Goal: Navigation & Orientation: Find specific page/section

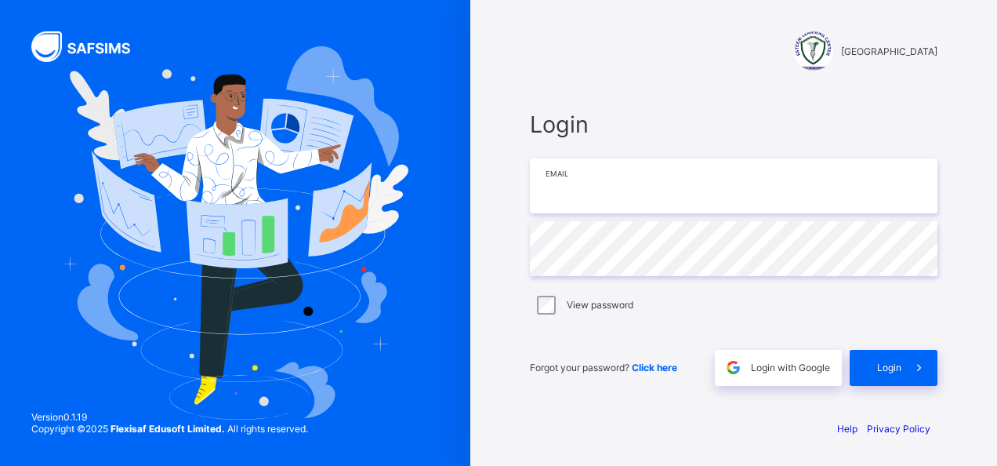
click at [571, 194] on input "email" at bounding box center [734, 185] width 408 height 55
type input "**********"
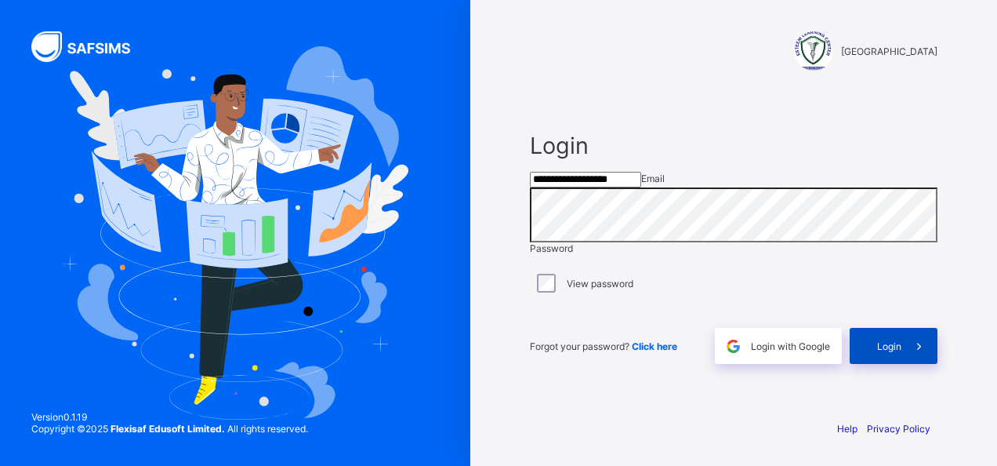
click at [880, 358] on div "Login" at bounding box center [894, 346] width 88 height 36
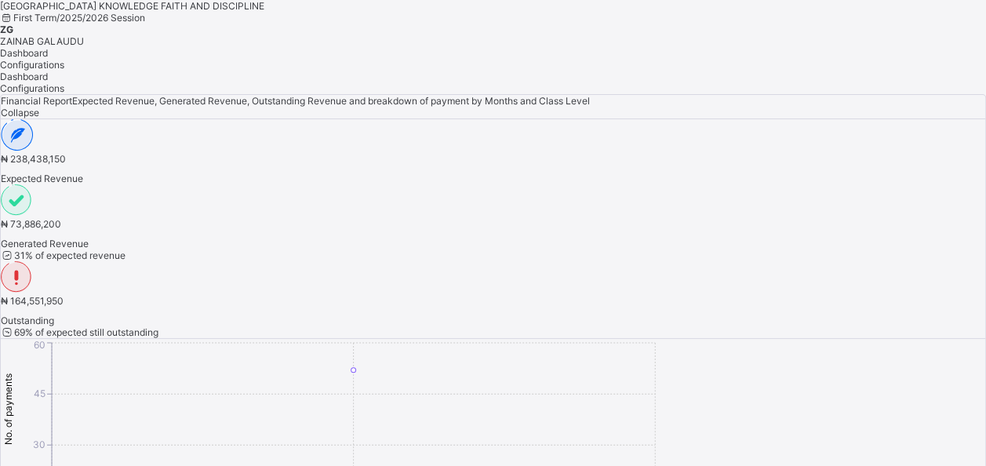
click at [64, 71] on span "Configurations" at bounding box center [32, 65] width 64 height 12
click at [48, 59] on span "Dashboard" at bounding box center [24, 53] width 48 height 12
click at [64, 71] on span "Configurations" at bounding box center [32, 65] width 64 height 12
click at [48, 59] on span "Dashboard" at bounding box center [24, 53] width 48 height 12
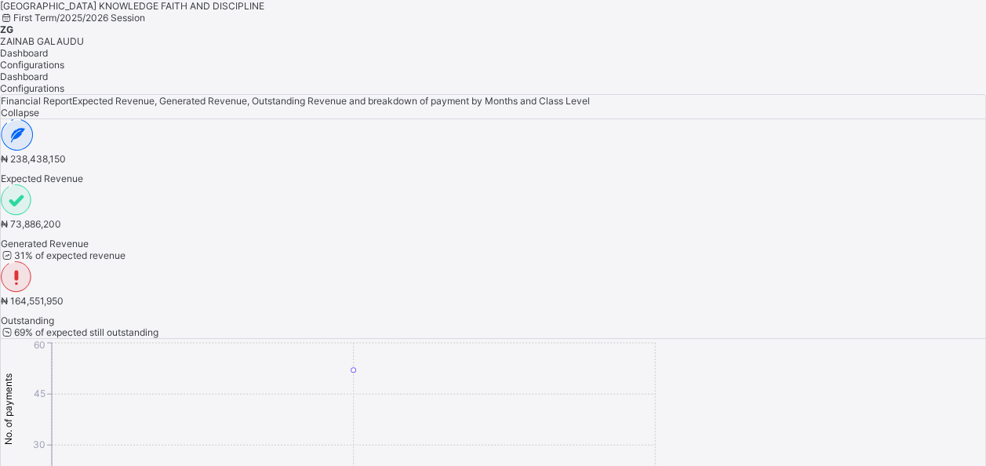
click at [255, 71] on div "Configurations" at bounding box center [493, 65] width 986 height 12
click at [84, 35] on span "ZAINAB GALAUDU" at bounding box center [42, 41] width 84 height 12
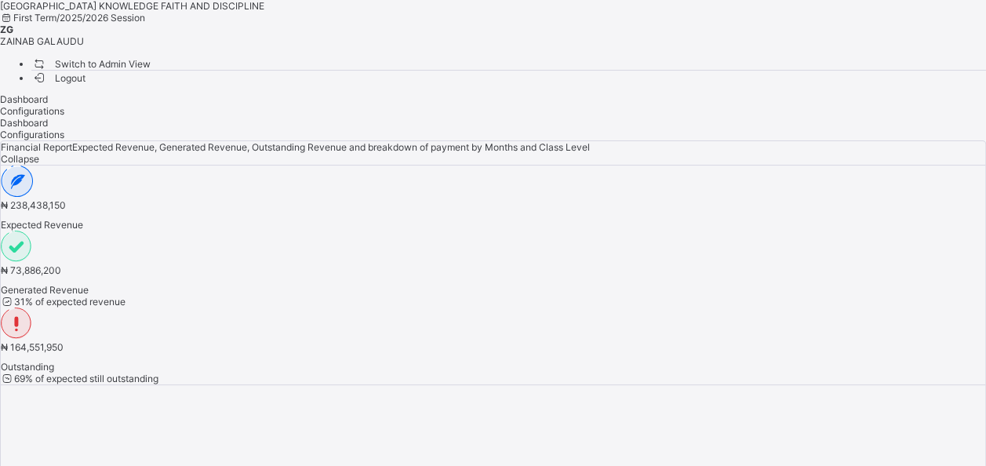
click at [85, 86] on span "Logout" at bounding box center [58, 78] width 54 height 16
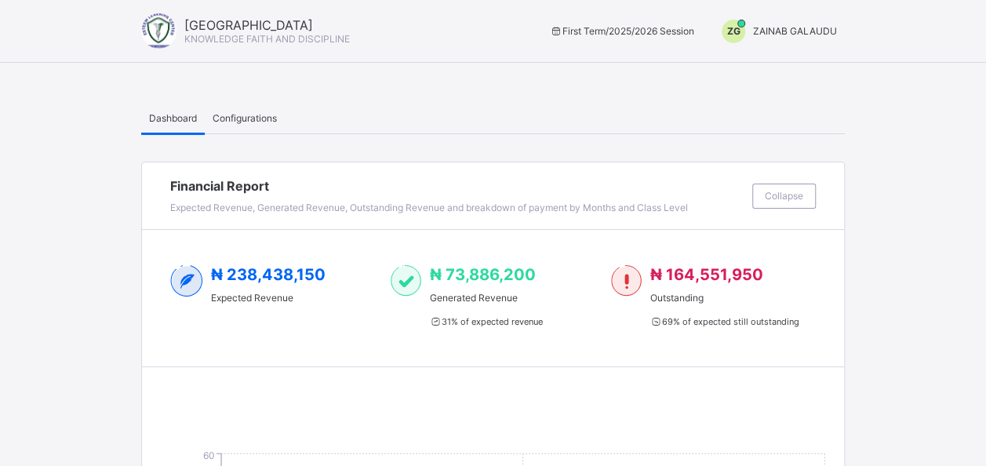
click at [257, 121] on span "Configurations" at bounding box center [244, 118] width 64 height 12
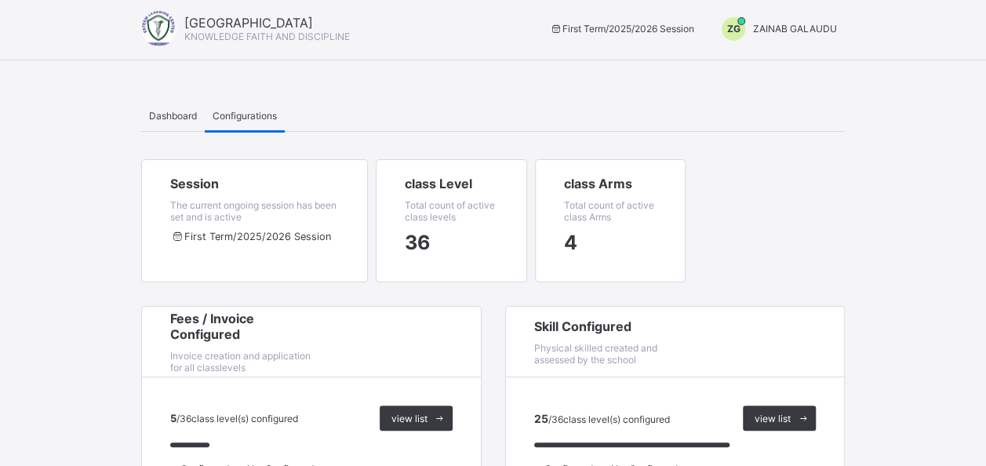
scroll to position [2, 0]
click at [180, 122] on div "Dashboard" at bounding box center [173, 115] width 64 height 31
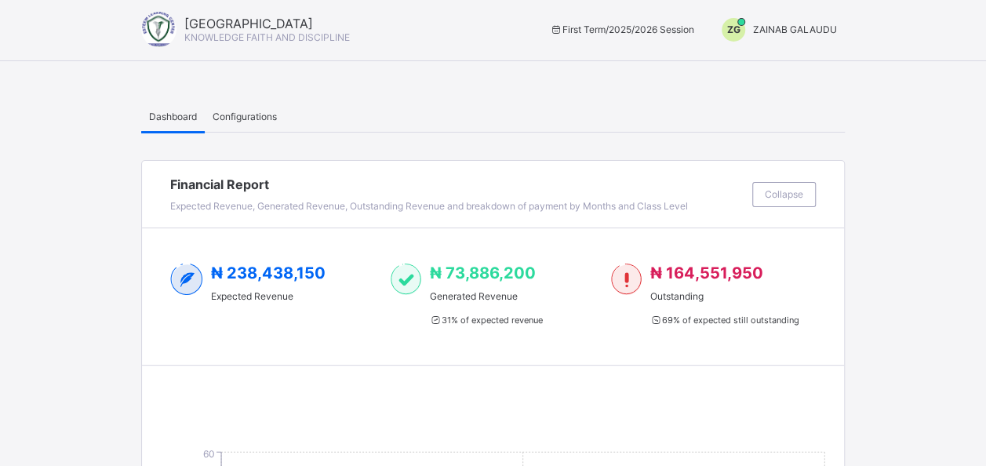
click at [249, 116] on span "Configurations" at bounding box center [244, 117] width 64 height 12
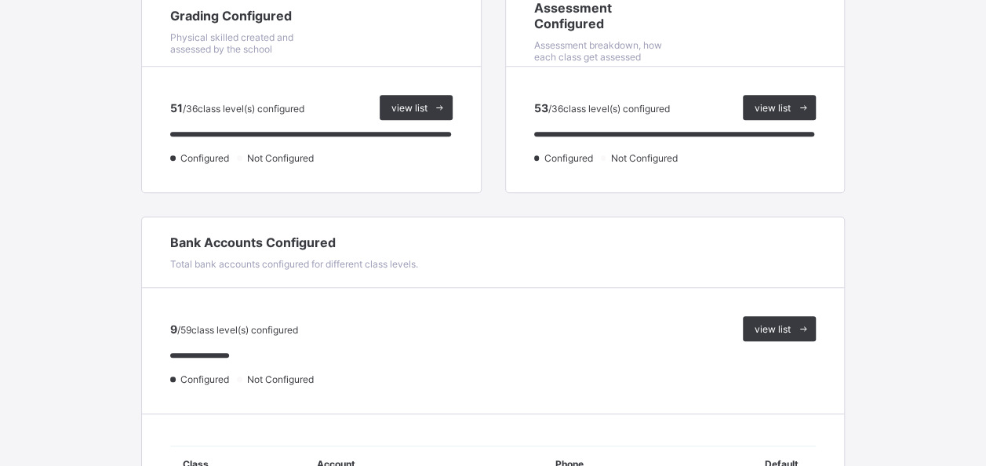
scroll to position [565, 0]
